Goal: Book appointment/travel/reservation

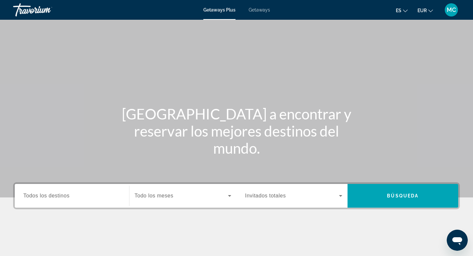
click at [53, 195] on span "Todos los destinos" at bounding box center [46, 196] width 46 height 6
click at [53, 195] on input "Destination Todos los destinos" at bounding box center [71, 196] width 97 height 8
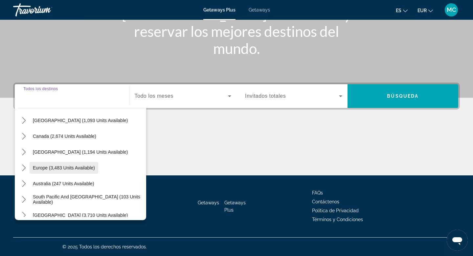
scroll to position [40, 0]
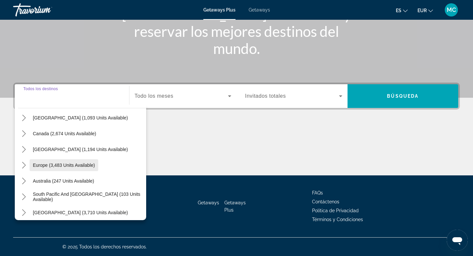
click at [61, 165] on span "Europe (3,483 units available)" at bounding box center [64, 164] width 62 height 5
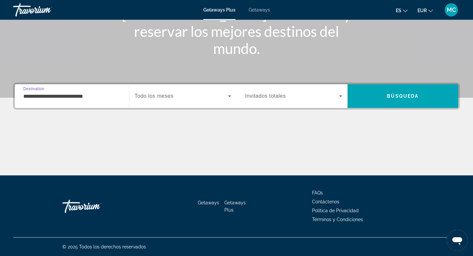
click at [74, 95] on input "**********" at bounding box center [71, 96] width 97 height 8
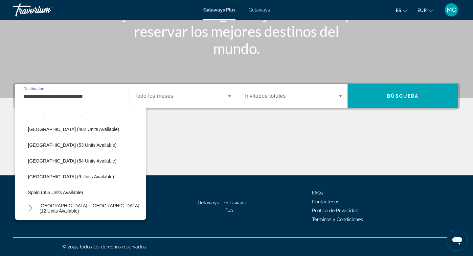
scroll to position [241, 0]
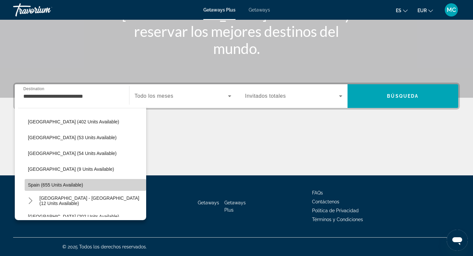
click at [55, 184] on span "Spain (655 units available)" at bounding box center [55, 184] width 55 height 5
type input "**********"
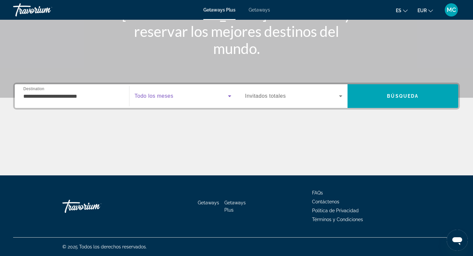
click at [177, 93] on span "Search widget" at bounding box center [182, 96] width 94 height 8
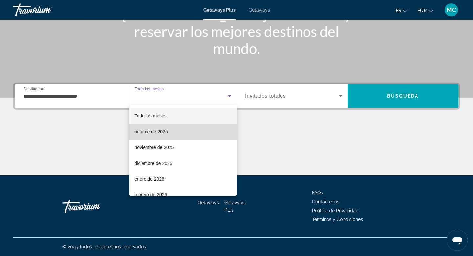
click at [173, 134] on mat-option "octubre de 2025" at bounding box center [184, 132] width 108 height 16
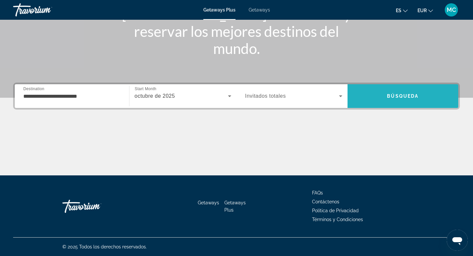
click at [377, 102] on span "Search" at bounding box center [403, 96] width 111 height 16
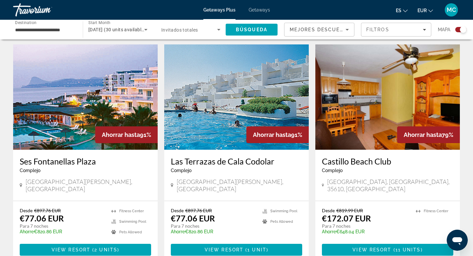
scroll to position [939, 0]
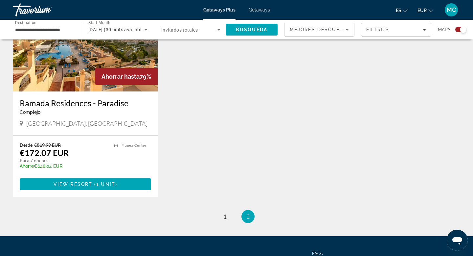
scroll to position [284, 0]
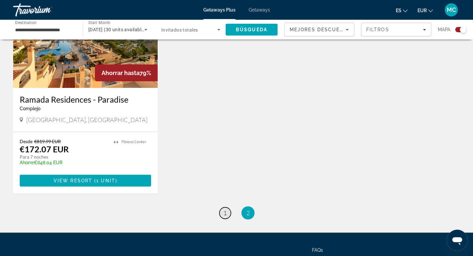
click at [223, 213] on link "page 1" at bounding box center [226, 213] width 12 height 12
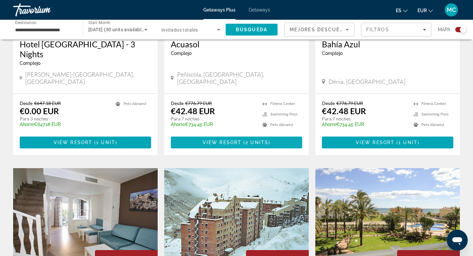
scroll to position [341, 0]
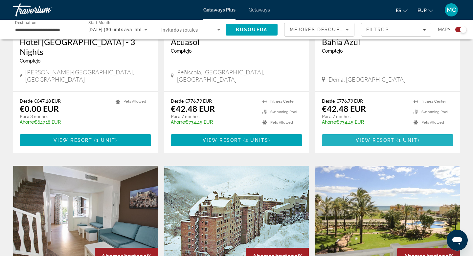
click at [363, 132] on span "Main content" at bounding box center [388, 140] width 132 height 16
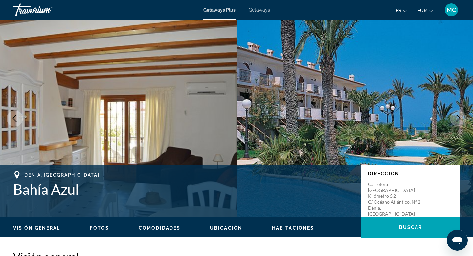
click at [458, 114] on icon "Next image" at bounding box center [459, 118] width 8 height 8
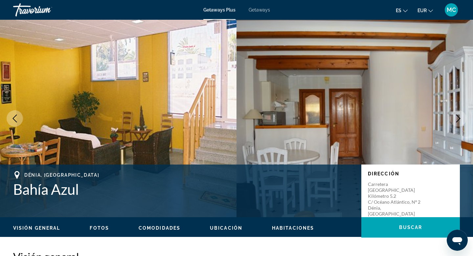
click at [458, 117] on icon "Next image" at bounding box center [459, 118] width 8 height 8
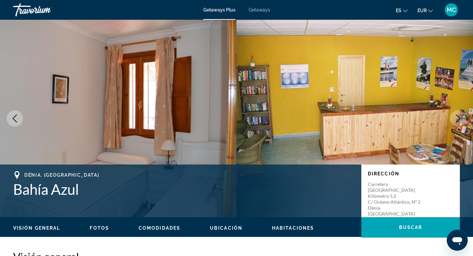
click at [458, 117] on icon "Next image" at bounding box center [459, 118] width 8 height 8
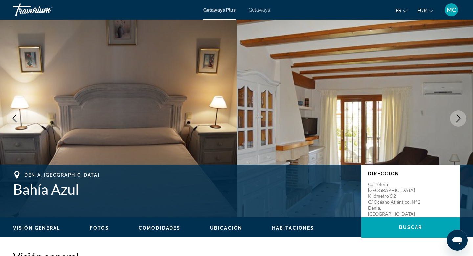
click at [458, 117] on icon "Next image" at bounding box center [459, 118] width 8 height 8
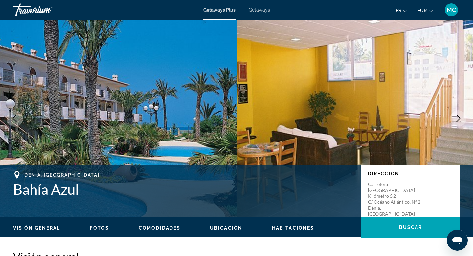
click at [458, 117] on icon "Next image" at bounding box center [459, 118] width 8 height 8
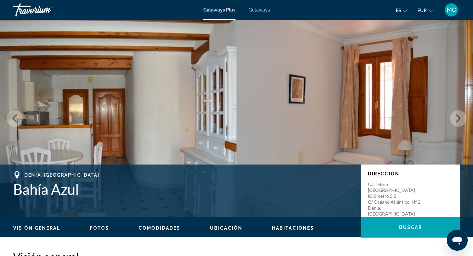
click at [458, 117] on icon "Next image" at bounding box center [459, 118] width 8 height 8
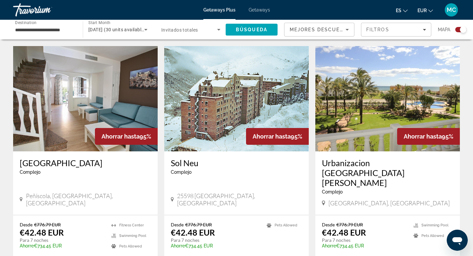
scroll to position [460, 0]
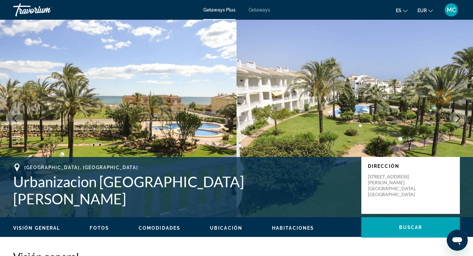
click at [458, 118] on icon "Next image" at bounding box center [459, 118] width 8 height 8
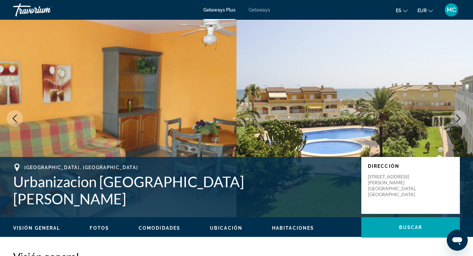
click at [458, 118] on icon "Next image" at bounding box center [459, 118] width 8 height 8
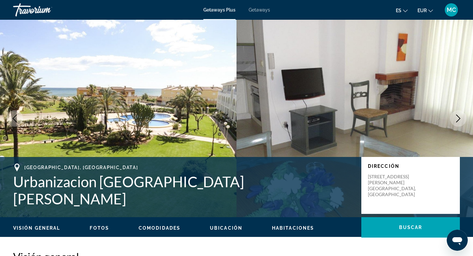
click at [458, 118] on icon "Next image" at bounding box center [459, 118] width 8 height 8
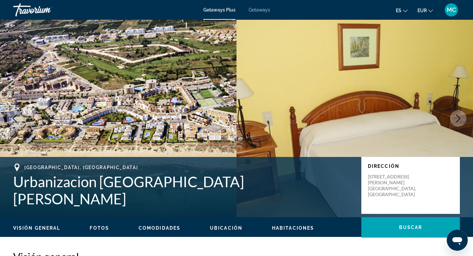
click at [458, 118] on icon "Next image" at bounding box center [459, 118] width 8 height 8
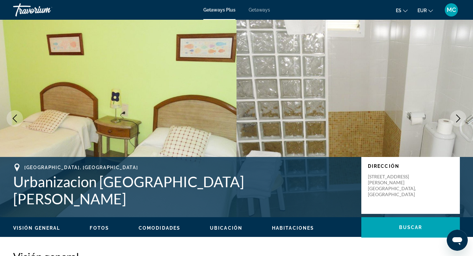
click at [458, 118] on icon "Next image" at bounding box center [459, 118] width 8 height 8
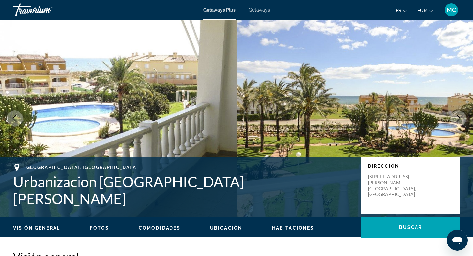
click at [458, 118] on icon "Next image" at bounding box center [459, 118] width 8 height 8
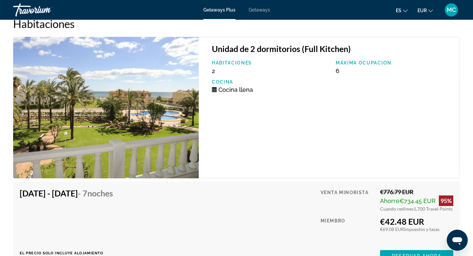
scroll to position [1092, 0]
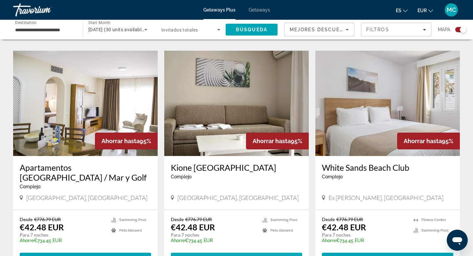
scroll to position [699, 0]
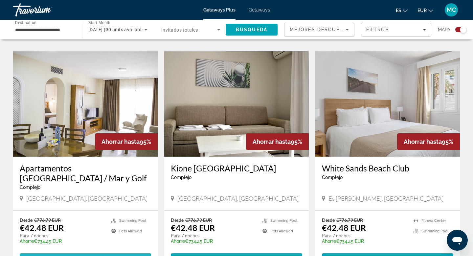
click at [139, 251] on span "Main content" at bounding box center [86, 259] width 132 height 16
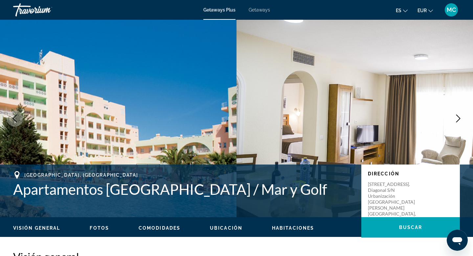
click at [459, 116] on icon "Next image" at bounding box center [459, 118] width 8 height 8
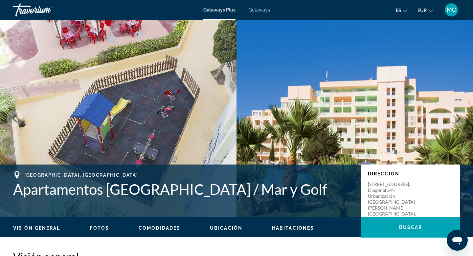
click at [459, 116] on icon "Next image" at bounding box center [459, 118] width 8 height 8
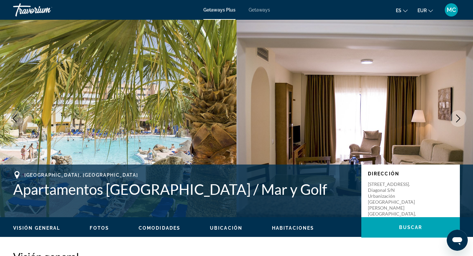
click at [459, 116] on icon "Next image" at bounding box center [459, 118] width 8 height 8
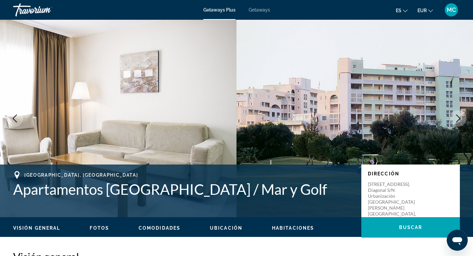
click at [459, 116] on icon "Next image" at bounding box center [459, 118] width 8 height 8
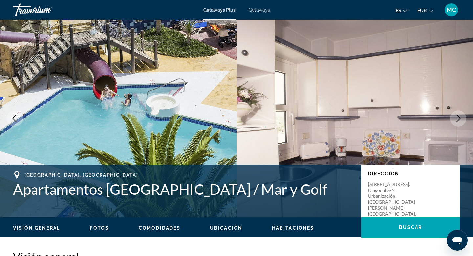
click at [459, 116] on icon "Next image" at bounding box center [459, 118] width 8 height 8
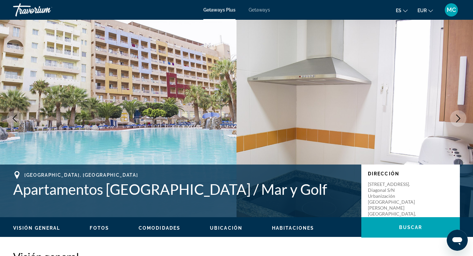
click at [459, 116] on icon "Next image" at bounding box center [459, 118] width 8 height 8
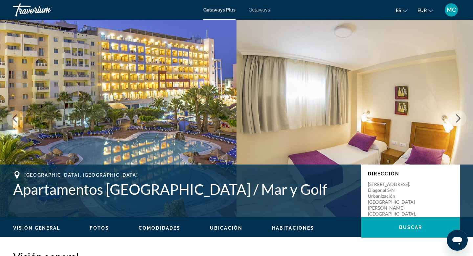
click at [459, 116] on icon "Next image" at bounding box center [459, 118] width 8 height 8
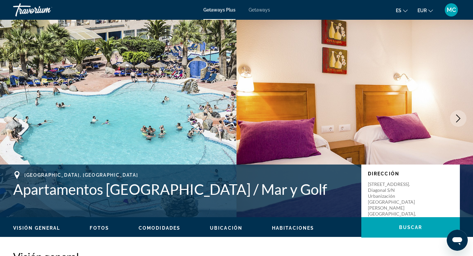
click at [459, 116] on icon "Next image" at bounding box center [459, 118] width 8 height 8
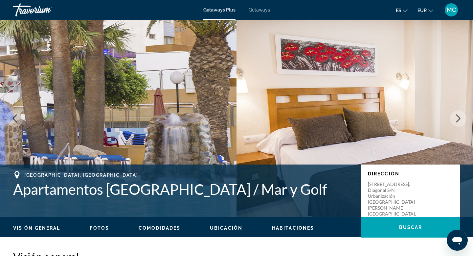
click at [459, 116] on icon "Next image" at bounding box center [459, 118] width 8 height 8
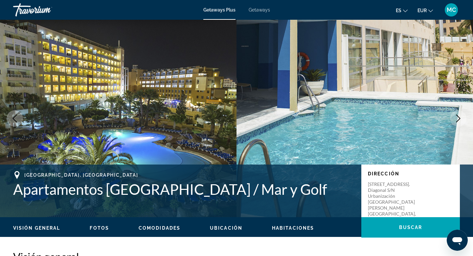
click at [459, 116] on icon "Next image" at bounding box center [459, 118] width 8 height 8
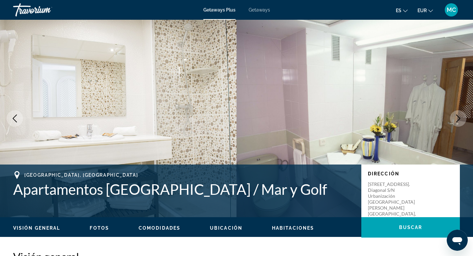
click at [265, 11] on span "Getaways" at bounding box center [259, 9] width 21 height 5
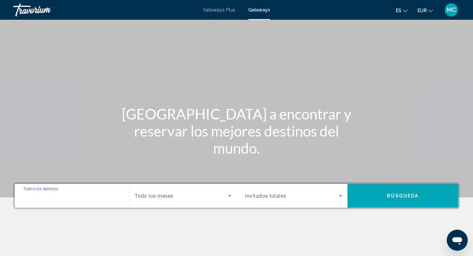
click at [78, 192] on input "Destination Todos los destinos" at bounding box center [71, 196] width 97 height 8
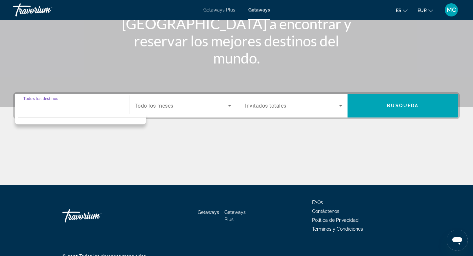
scroll to position [100, 0]
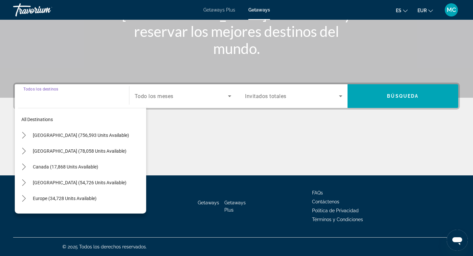
click at [69, 105] on div "All destinations [GEOGRAPHIC_DATA] (756,593 units available) [GEOGRAPHIC_DATA] …" at bounding box center [81, 159] width 132 height 109
click at [24, 195] on icon "Toggle Europe (34,728 units available) submenu" at bounding box center [24, 198] width 7 height 7
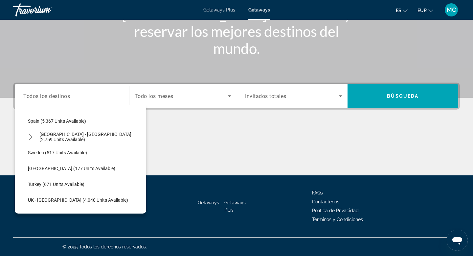
scroll to position [342, 0]
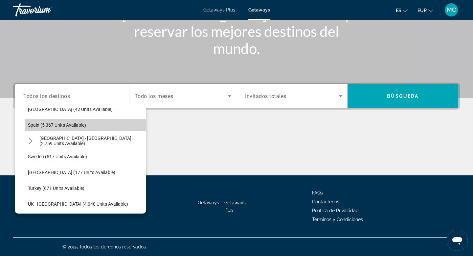
click at [43, 126] on span "Spain (5,367 units available)" at bounding box center [57, 124] width 58 height 5
type input "**********"
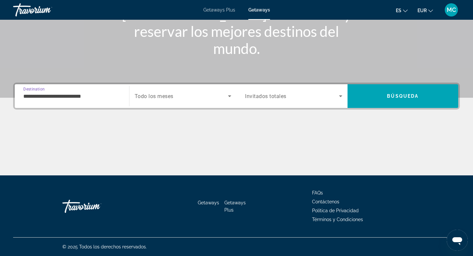
click at [204, 105] on div "Search widget" at bounding box center [183, 96] width 97 height 18
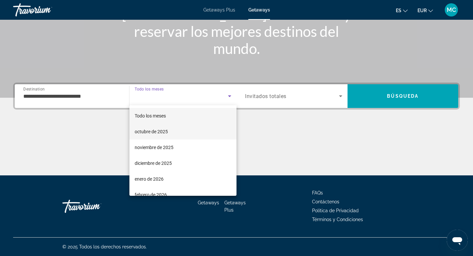
click at [196, 129] on mat-option "octubre de 2025" at bounding box center [184, 132] width 108 height 16
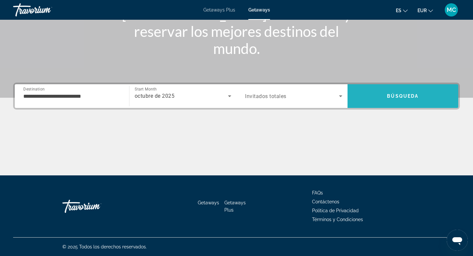
click at [433, 92] on span "Search" at bounding box center [403, 96] width 111 height 16
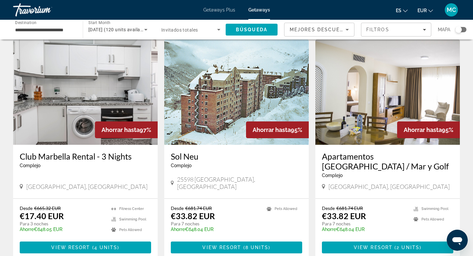
scroll to position [261, 0]
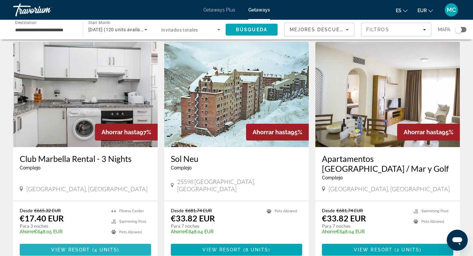
click at [102, 247] on span "4 units" at bounding box center [105, 249] width 23 height 5
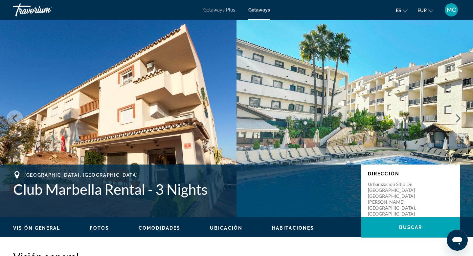
click at [458, 117] on icon "Next image" at bounding box center [459, 118] width 8 height 8
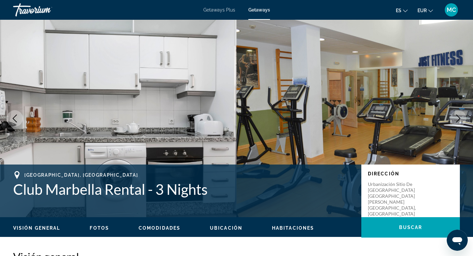
click at [458, 117] on icon "Next image" at bounding box center [459, 118] width 8 height 8
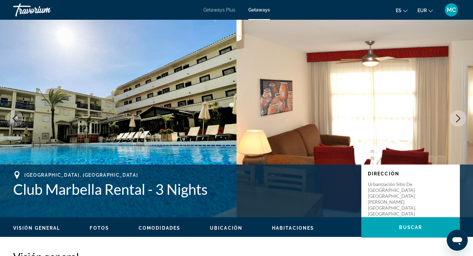
click at [458, 117] on icon "Next image" at bounding box center [459, 118] width 8 height 8
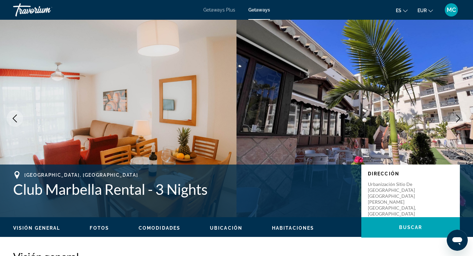
click at [458, 117] on icon "Next image" at bounding box center [459, 118] width 8 height 8
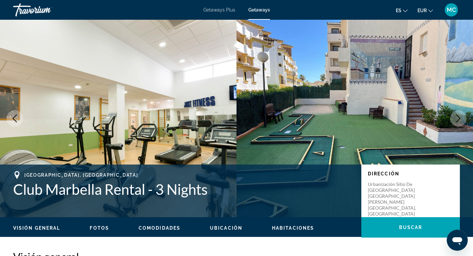
click at [458, 117] on icon "Next image" at bounding box center [459, 118] width 8 height 8
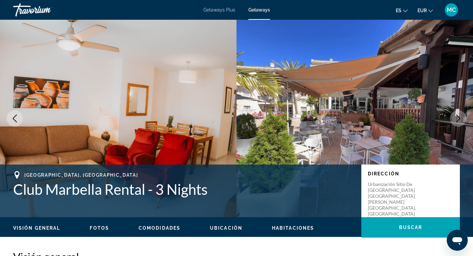
click at [458, 117] on icon "Next image" at bounding box center [459, 118] width 8 height 8
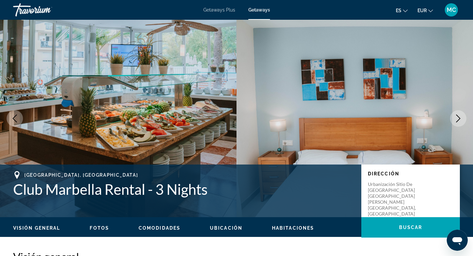
click at [458, 117] on icon "Next image" at bounding box center [459, 118] width 8 height 8
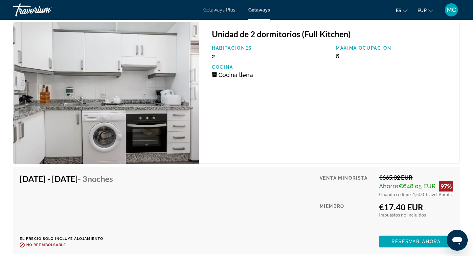
scroll to position [1078, 0]
